Goal: Transaction & Acquisition: Obtain resource

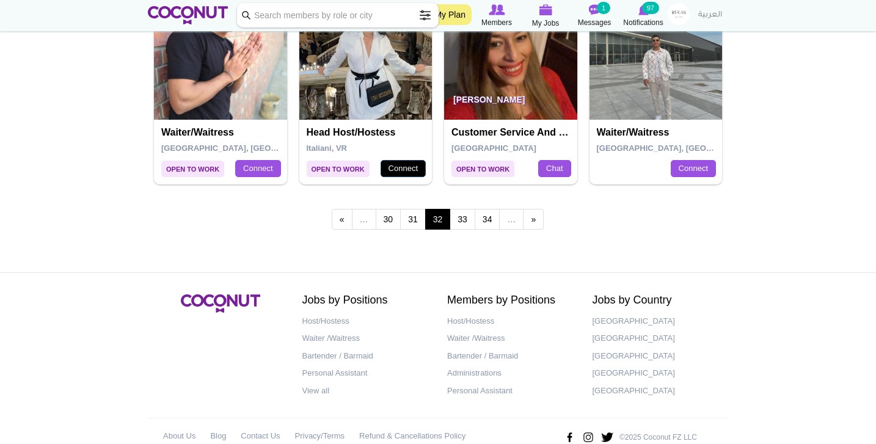
scroll to position [2184, 0]
click at [470, 215] on link "33" at bounding box center [463, 219] width 26 height 21
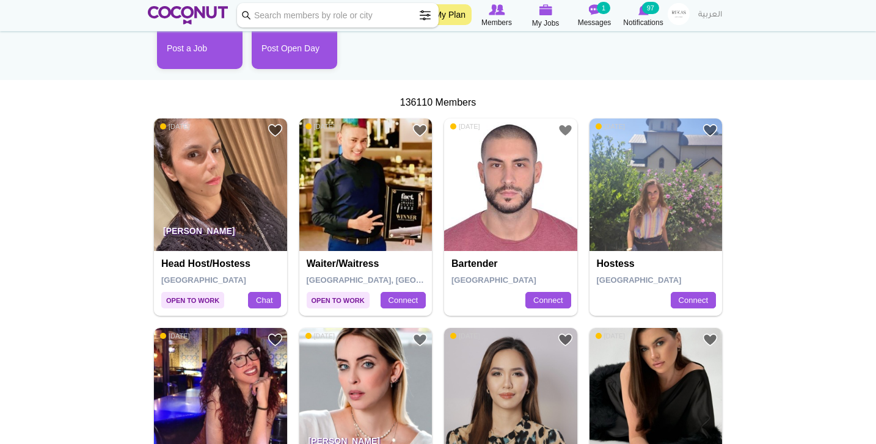
scroll to position [163, 0]
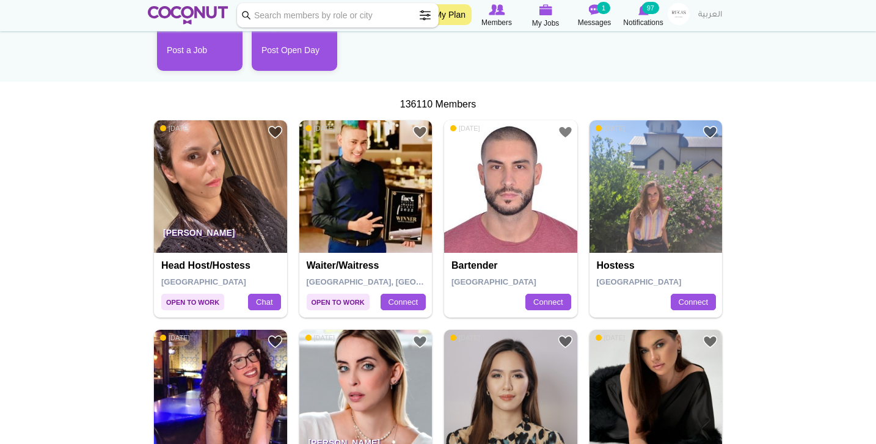
click at [181, 5] on link at bounding box center [188, 15] width 80 height 24
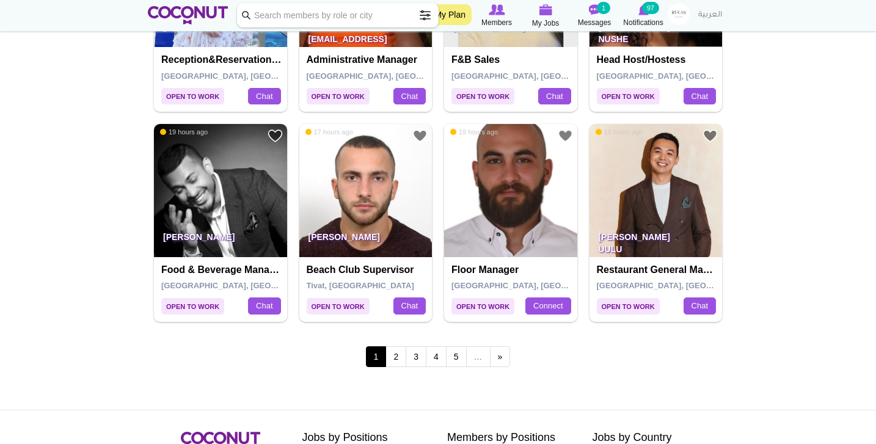
scroll to position [2051, 0]
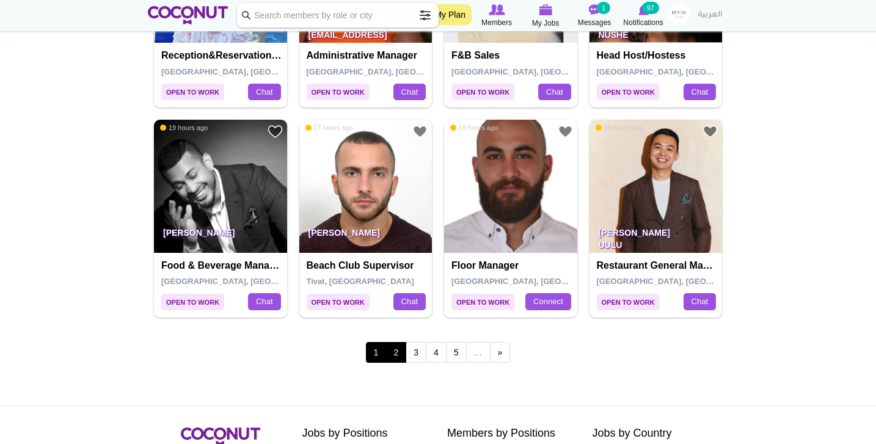
click at [392, 342] on link "2" at bounding box center [396, 352] width 21 height 21
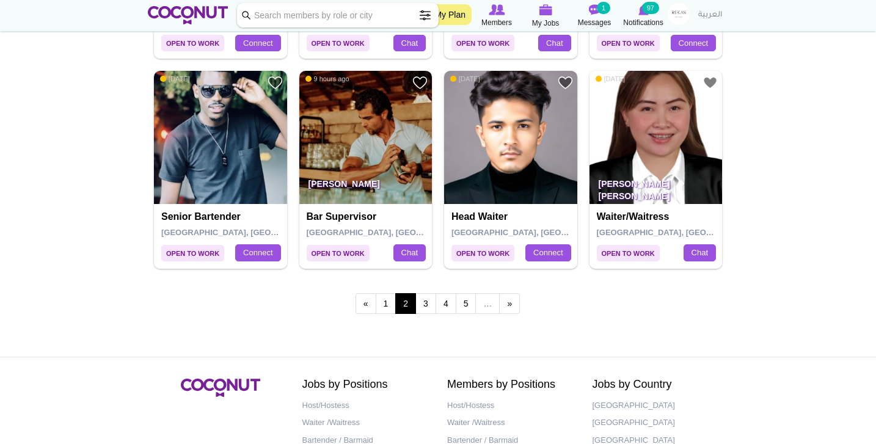
scroll to position [2100, 0]
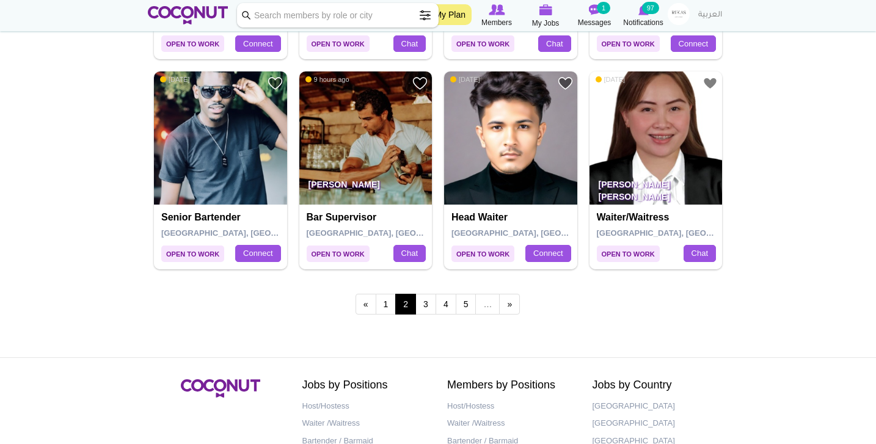
click at [425, 303] on div "« first ‹ previous 1 2 3 4 5 … next › last »" at bounding box center [438, 306] width 580 height 48
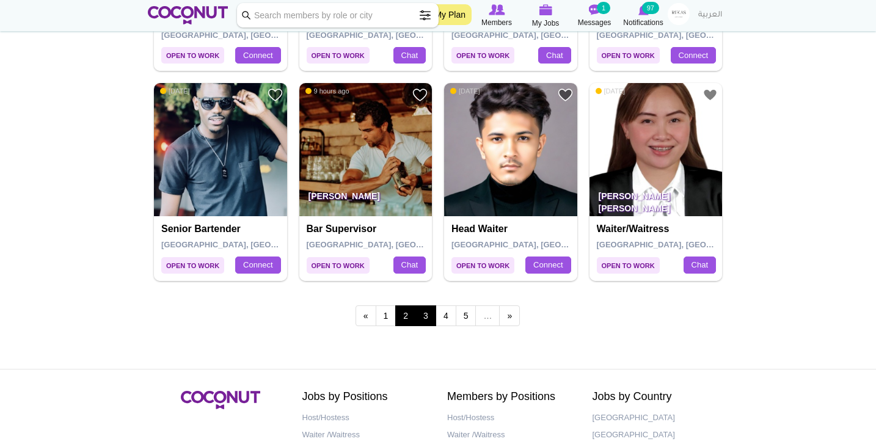
click at [429, 306] on link "3" at bounding box center [426, 316] width 21 height 21
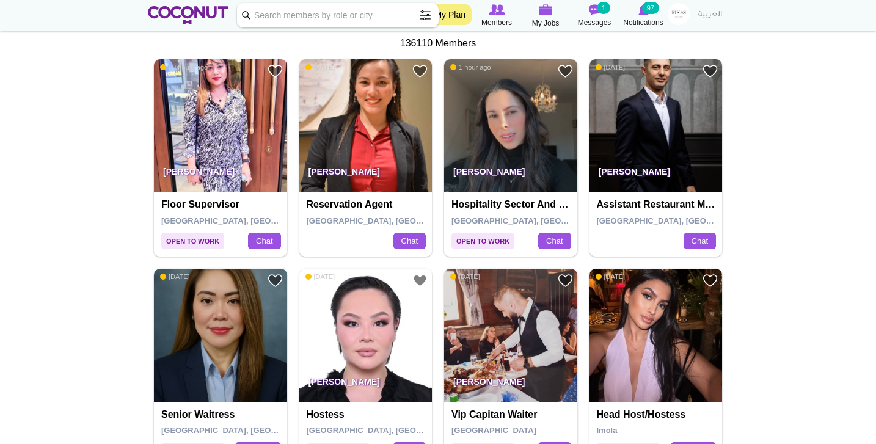
scroll to position [320, 0]
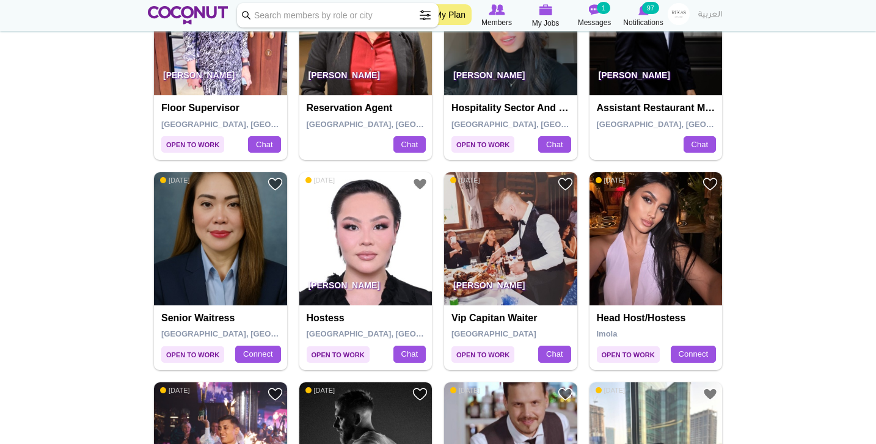
click at [689, 272] on img at bounding box center [656, 238] width 133 height 133
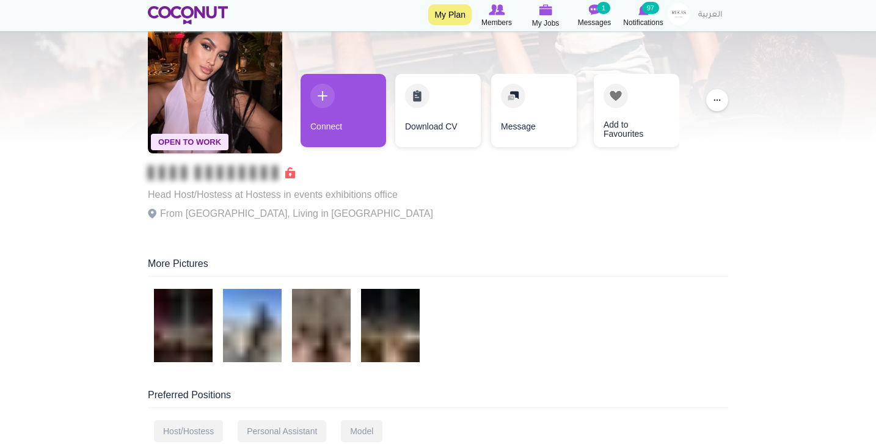
scroll to position [79, 0]
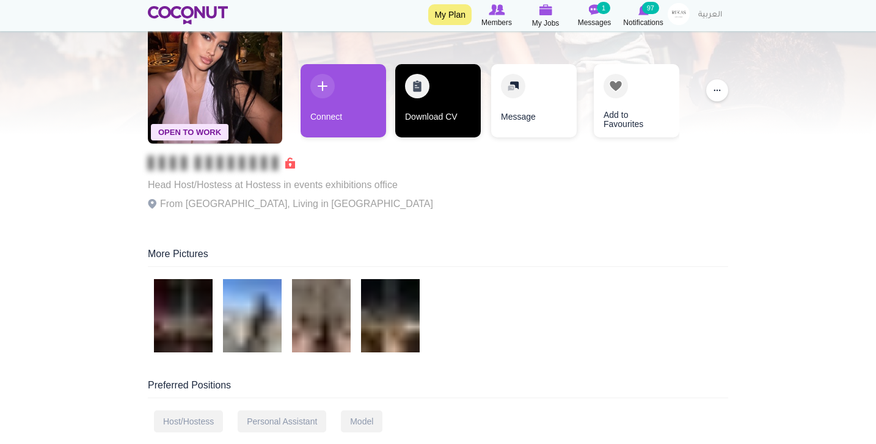
click at [436, 106] on link "Download CV" at bounding box center [438, 100] width 86 height 73
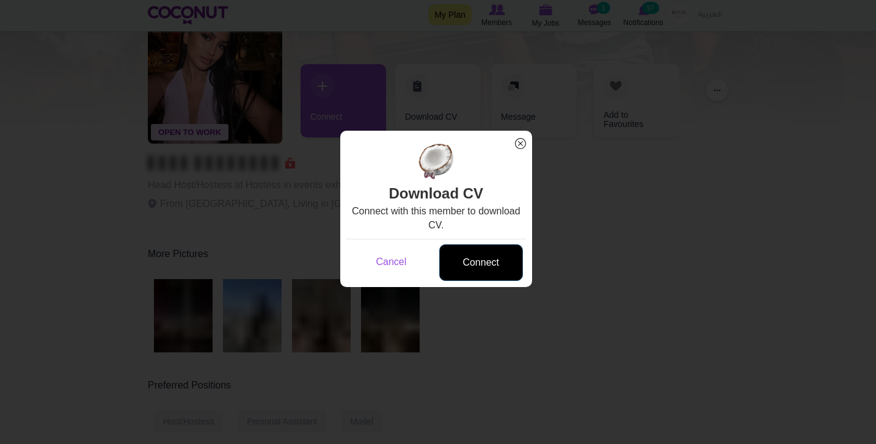
click at [494, 275] on link "Connect" at bounding box center [481, 262] width 84 height 37
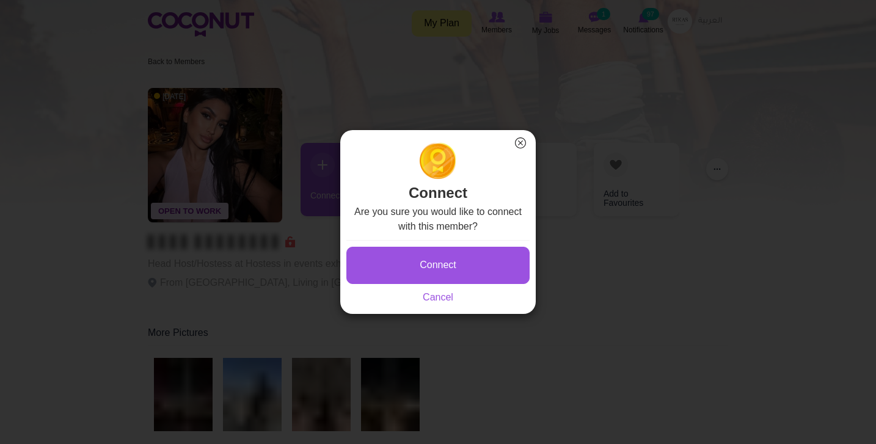
click at [458, 292] on div "Connect Saving... Cancel" at bounding box center [437, 272] width 183 height 65
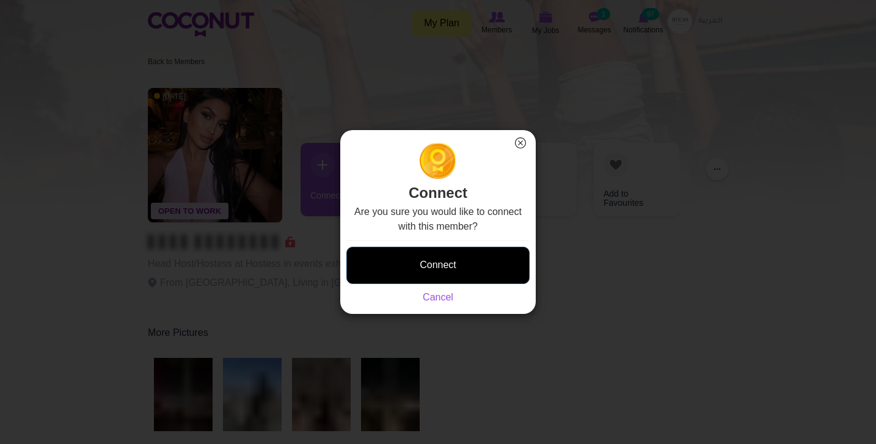
click at [458, 269] on button "Connect" at bounding box center [437, 265] width 183 height 37
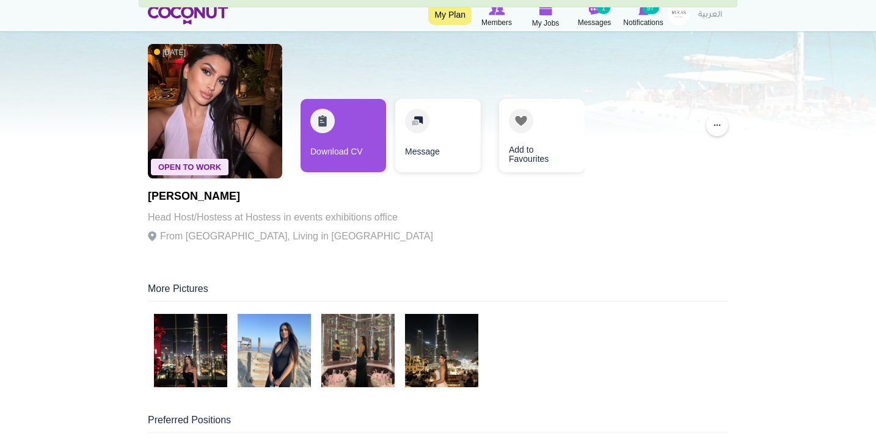
scroll to position [87, 0]
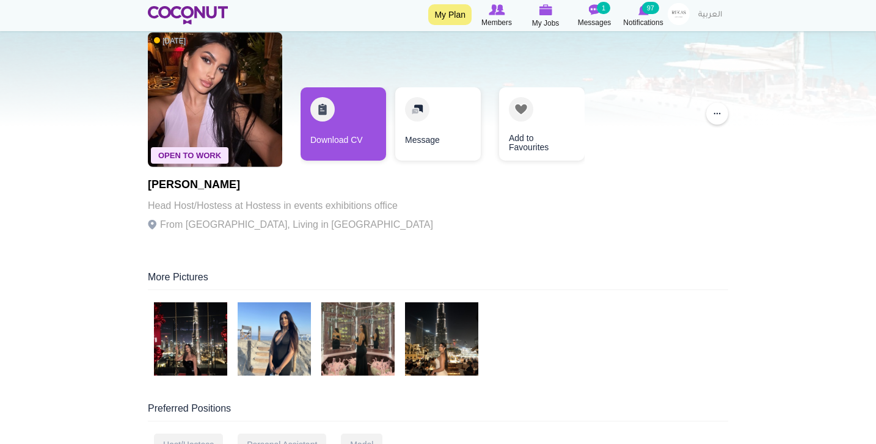
click at [207, 346] on img at bounding box center [190, 338] width 73 height 73
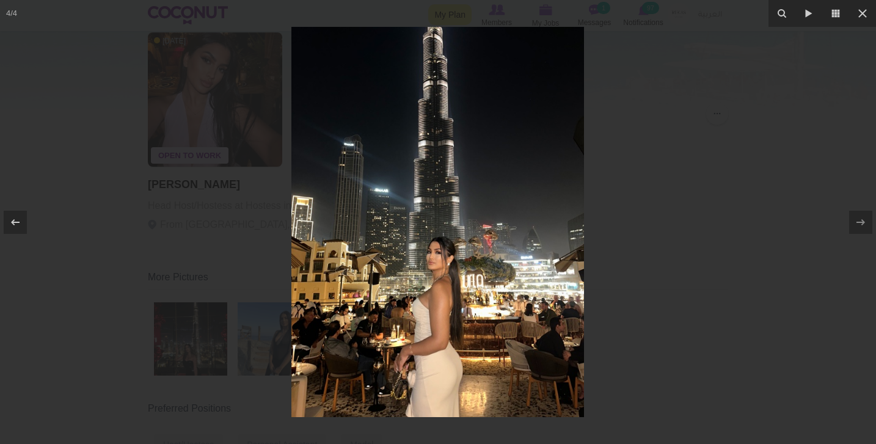
click at [207, 335] on div at bounding box center [438, 222] width 876 height 444
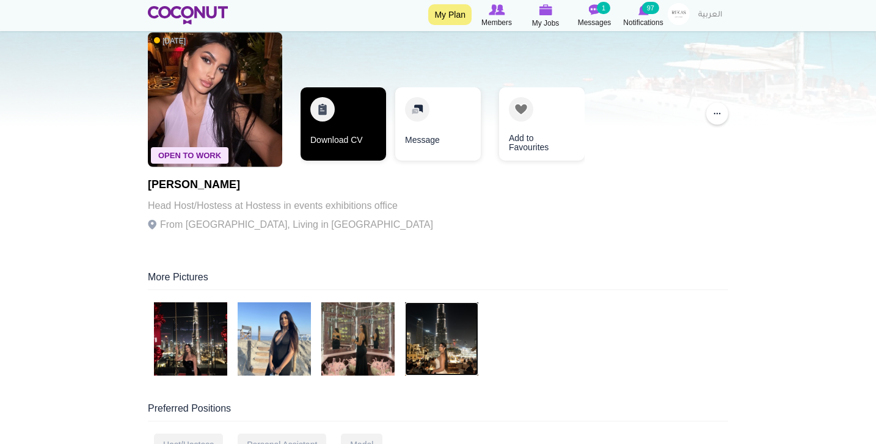
click at [364, 138] on link "Download CV" at bounding box center [344, 123] width 86 height 73
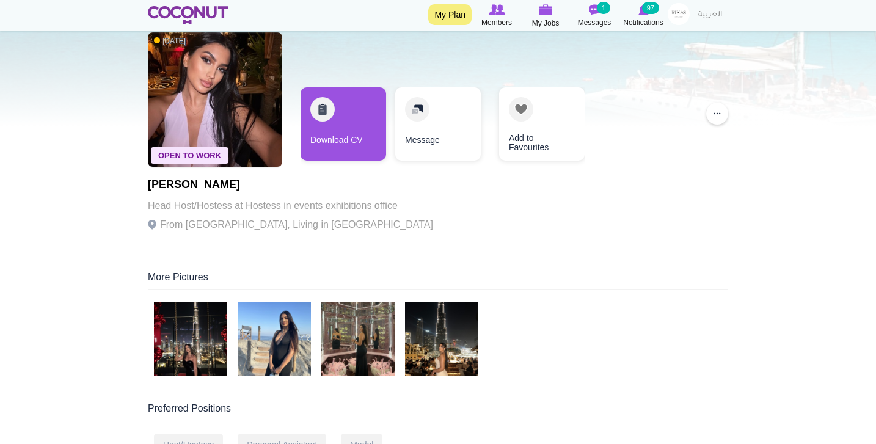
click at [188, 17] on img at bounding box center [188, 15] width 80 height 18
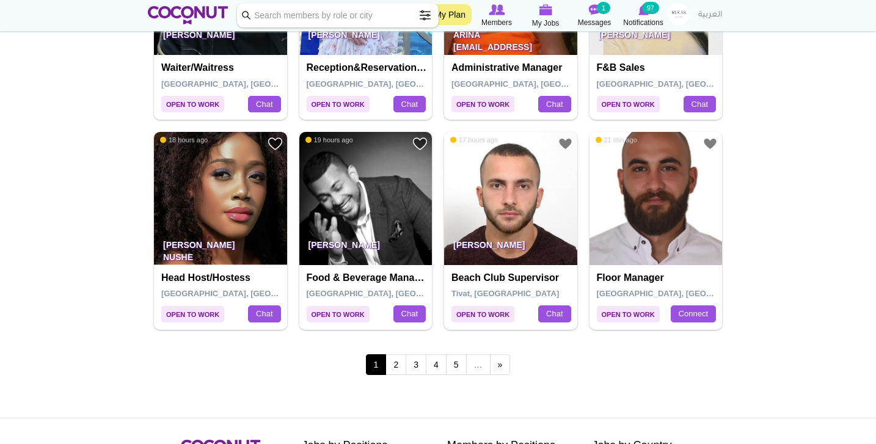
scroll to position [2052, 0]
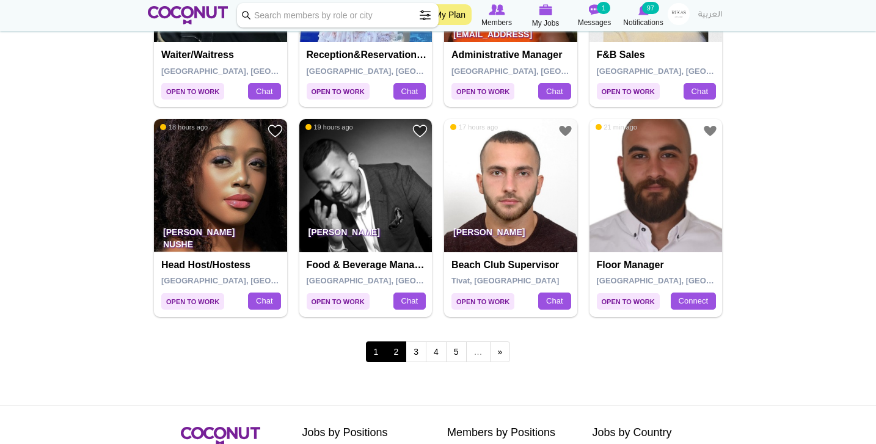
click at [389, 342] on link "2" at bounding box center [396, 352] width 21 height 21
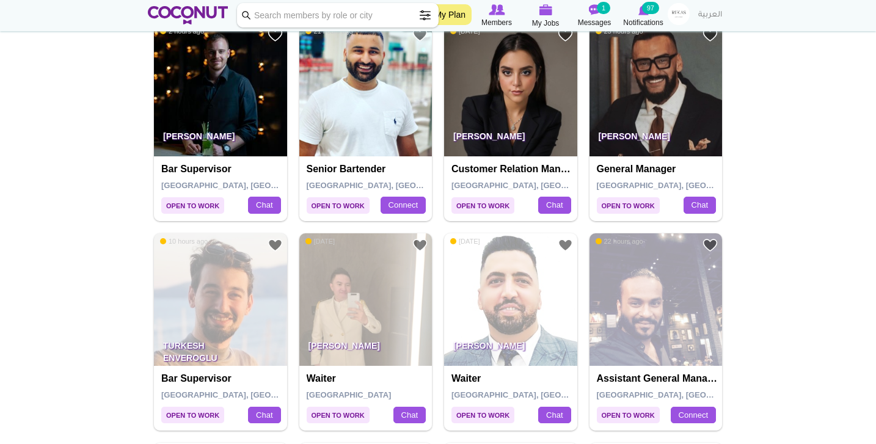
scroll to position [1102, 0]
